Goal: Check status

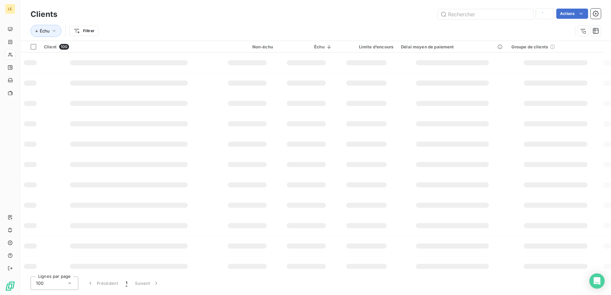
type input "steep"
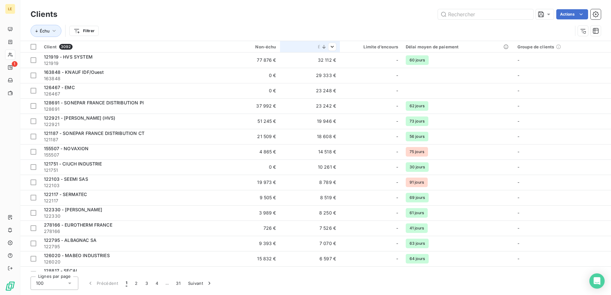
click at [323, 45] on icon at bounding box center [324, 47] width 6 height 6
click at [328, 44] on html "LE 1 Clients Actions Échu Filtrer Client 3092 Non-échu Échu Limite d’encours Dé…" at bounding box center [305, 147] width 611 height 295
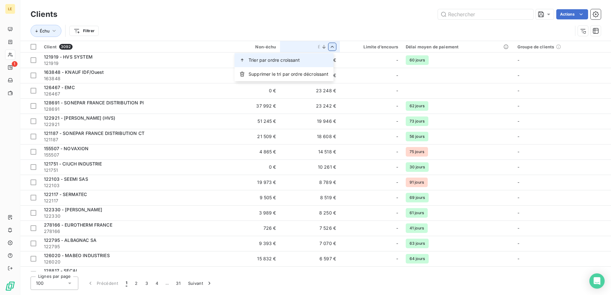
click at [291, 60] on span "Trier par ordre croissant" at bounding box center [274, 60] width 51 height 6
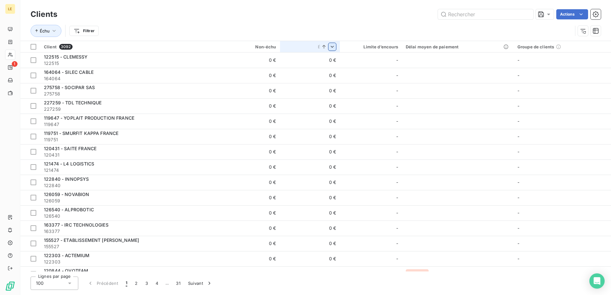
click at [322, 48] on icon at bounding box center [324, 47] width 6 height 6
click at [330, 48] on html "LE 1 Clients Actions Échu Filtrer Client 3092 Non-échu Échu Limite d’encours Dé…" at bounding box center [305, 147] width 611 height 295
click at [313, 71] on div "Trier par ordre décroissant" at bounding box center [286, 74] width 93 height 14
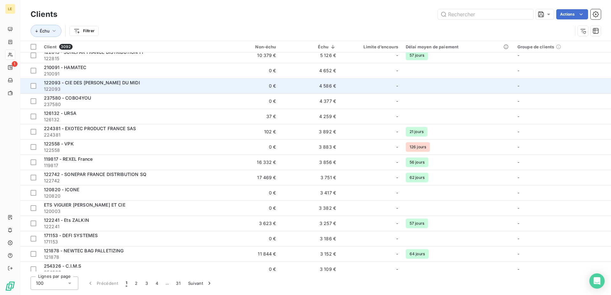
scroll to position [357, 0]
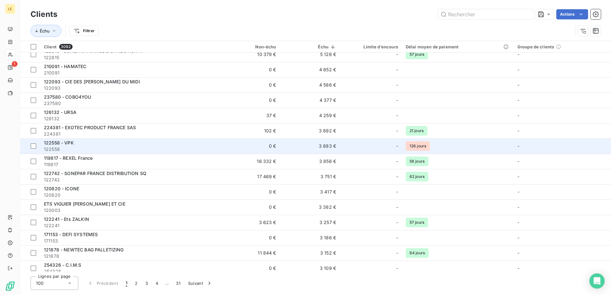
click at [295, 146] on td "3 883 €" at bounding box center [310, 145] width 60 height 15
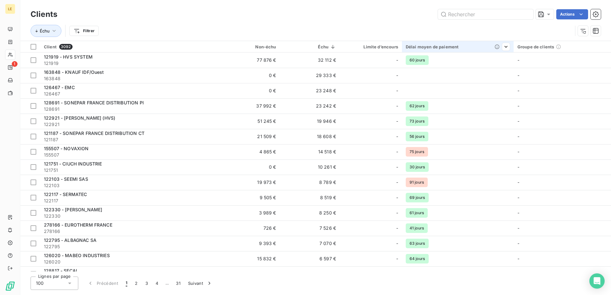
click at [423, 43] on th "Délai moyen de paiement" at bounding box center [458, 46] width 112 height 11
click at [500, 46] on html "LE 1 Clients Actions Échu Filtrer Client 3092 Non-échu Échu Limite d’encours Dé…" at bounding box center [305, 147] width 611 height 295
drag, startPoint x: 480, startPoint y: 74, endPoint x: 476, endPoint y: 76, distance: 5.0
click at [476, 76] on span "Trier par ordre décroissant" at bounding box center [470, 74] width 57 height 6
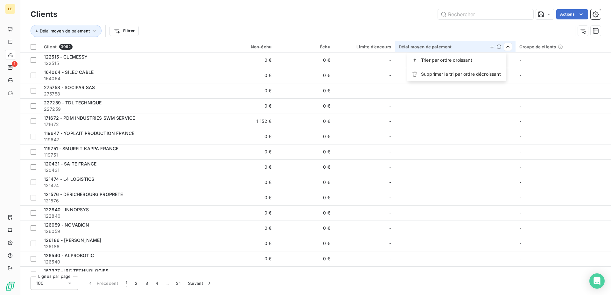
click at [506, 47] on html "LE 1 Clients Actions Délai moyen de paiement Filtrer Client 3092 Non-échu Échu …" at bounding box center [305, 147] width 611 height 295
click at [468, 64] on div "Trier par ordre croissant" at bounding box center [456, 60] width 99 height 14
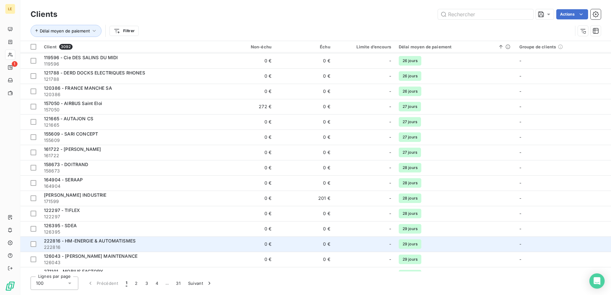
scroll to position [1309, 0]
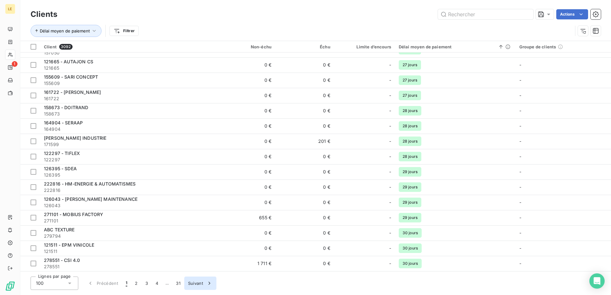
click at [198, 282] on button "Suivant" at bounding box center [200, 283] width 32 height 13
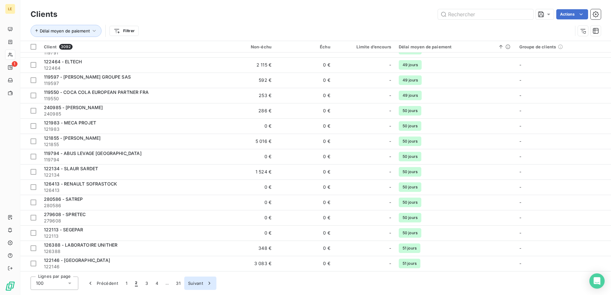
scroll to position [87, 0]
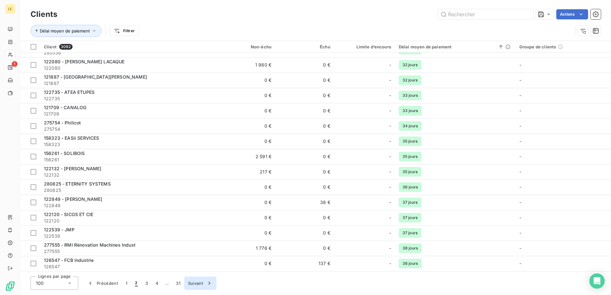
click at [200, 281] on button "Suivant" at bounding box center [200, 283] width 32 height 13
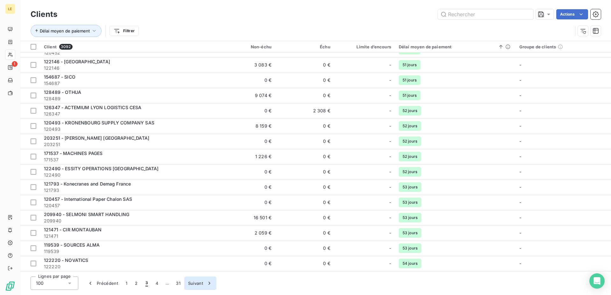
click at [200, 281] on button "Suivant" at bounding box center [200, 283] width 32 height 13
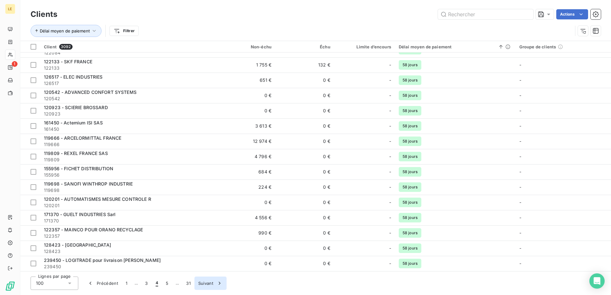
click at [200, 281] on button "Suivant" at bounding box center [210, 283] width 32 height 13
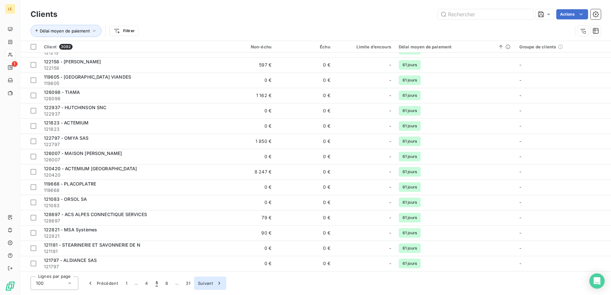
click at [200, 281] on button "Suivant" at bounding box center [210, 283] width 32 height 13
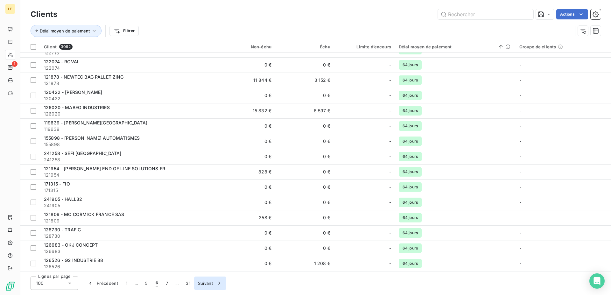
click at [200, 281] on button "Suivant" at bounding box center [210, 283] width 32 height 13
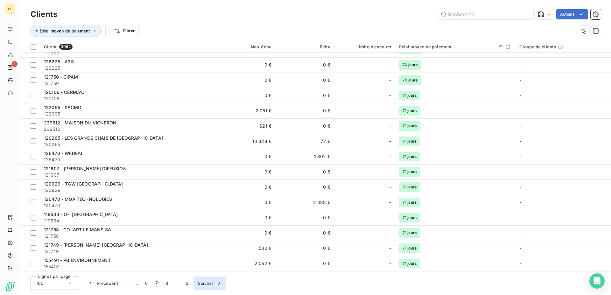
click at [200, 281] on button "Suivant" at bounding box center [210, 283] width 32 height 13
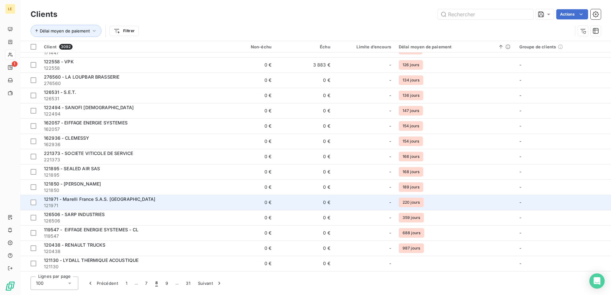
scroll to position [0, 0]
